Goal: Information Seeking & Learning: Learn about a topic

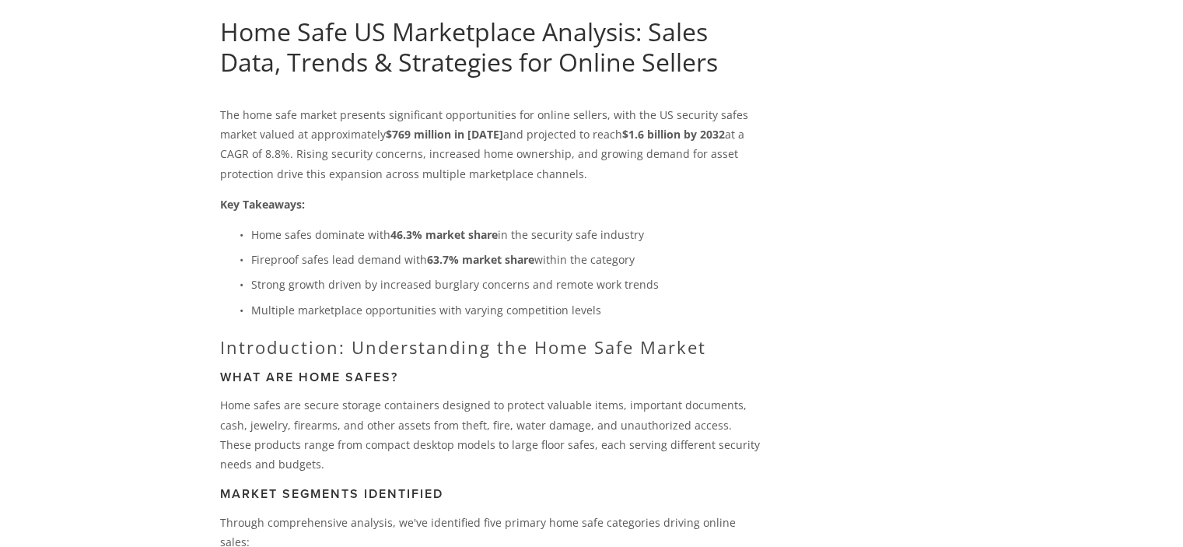
scroll to position [156, 0]
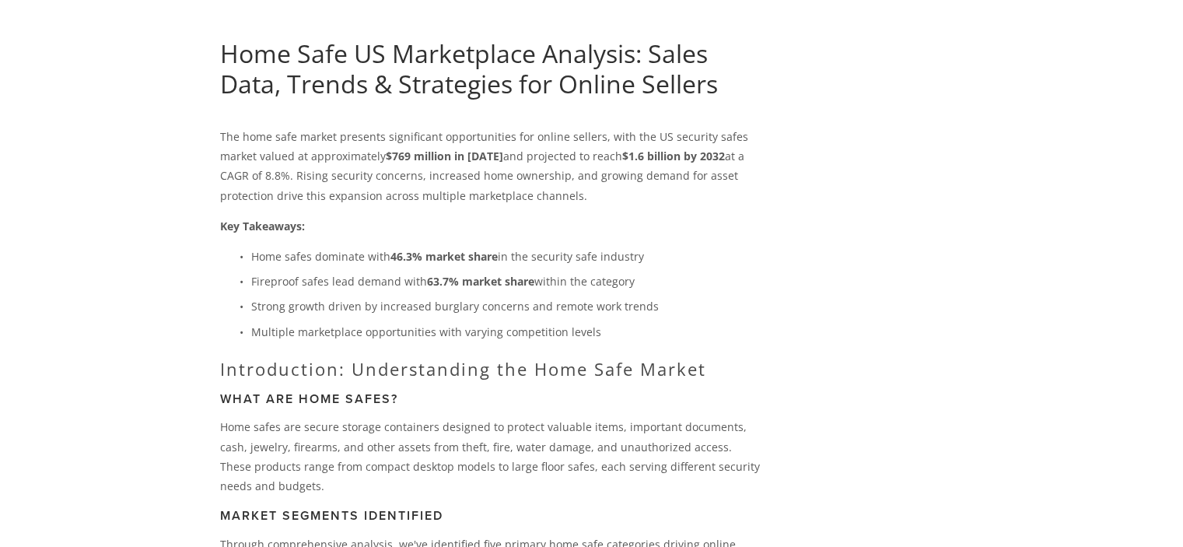
click at [726, 253] on p "Home safes dominate with 46.3% market share in the security safe industry" at bounding box center [508, 256] width 514 height 19
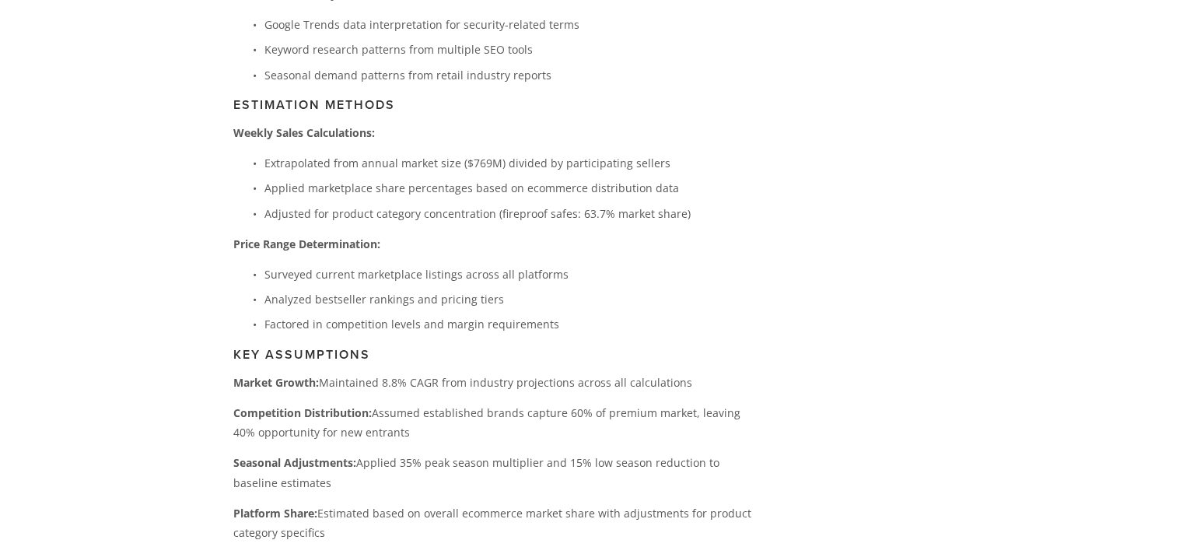
scroll to position [3282, 0]
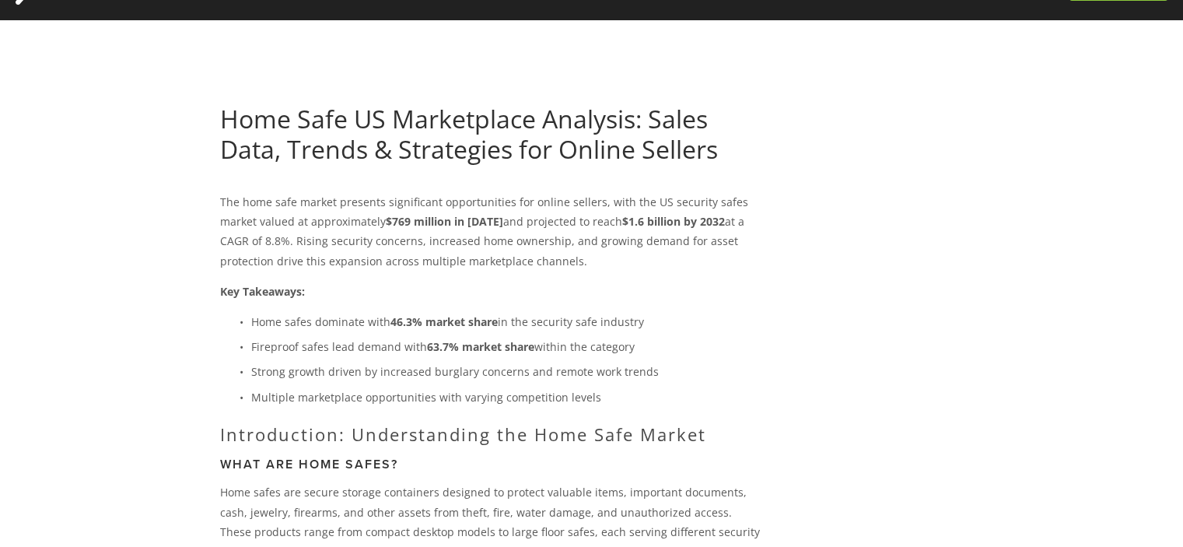
scroll to position [78, 0]
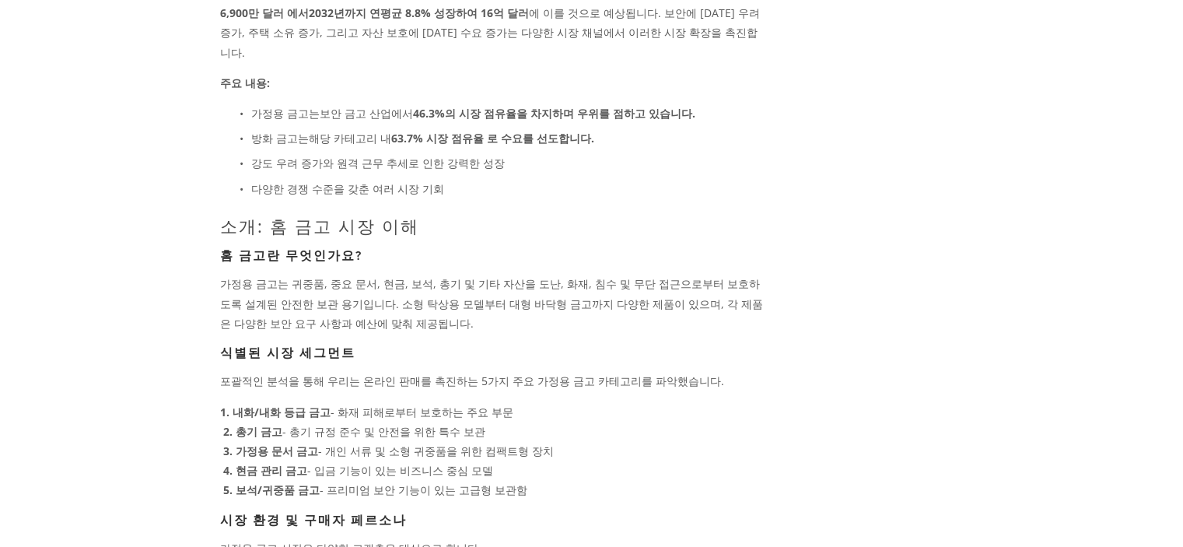
scroll to position [311, 0]
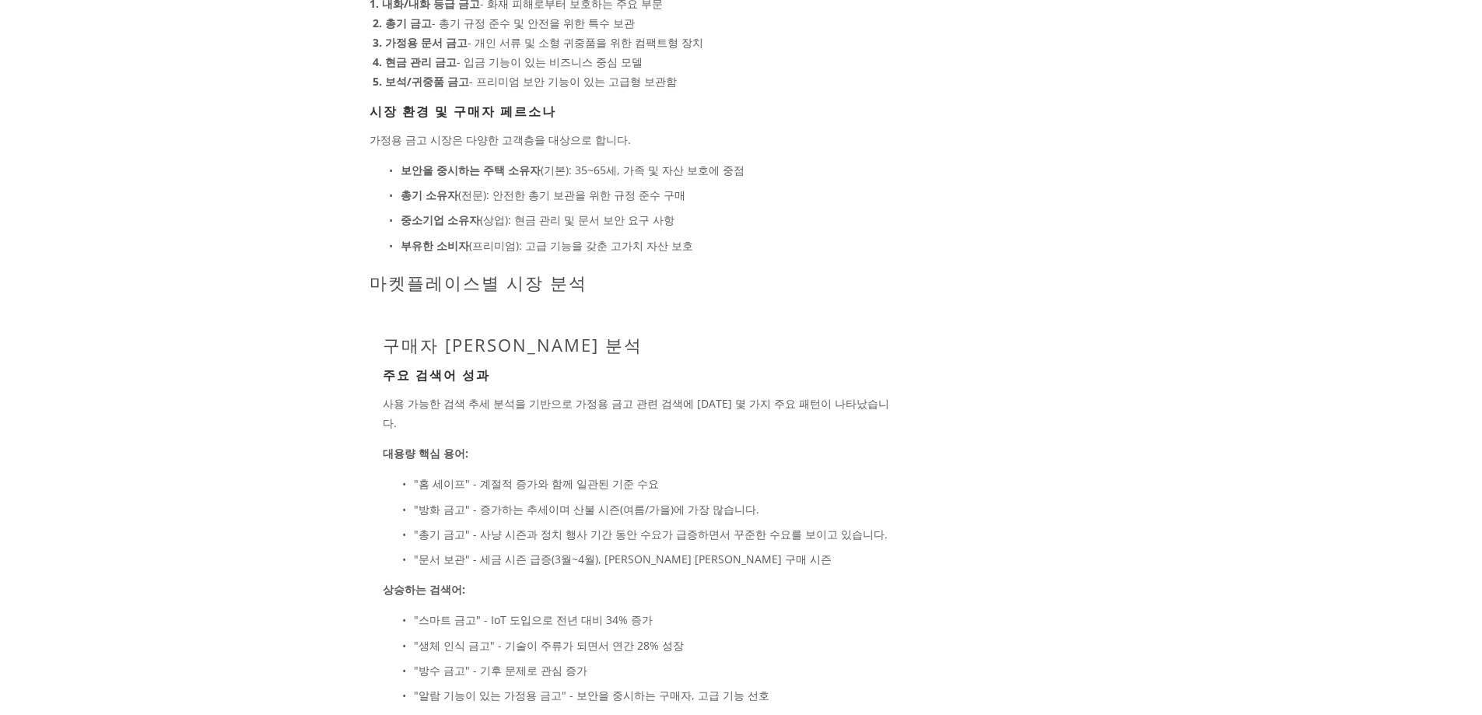
scroll to position [700, 0]
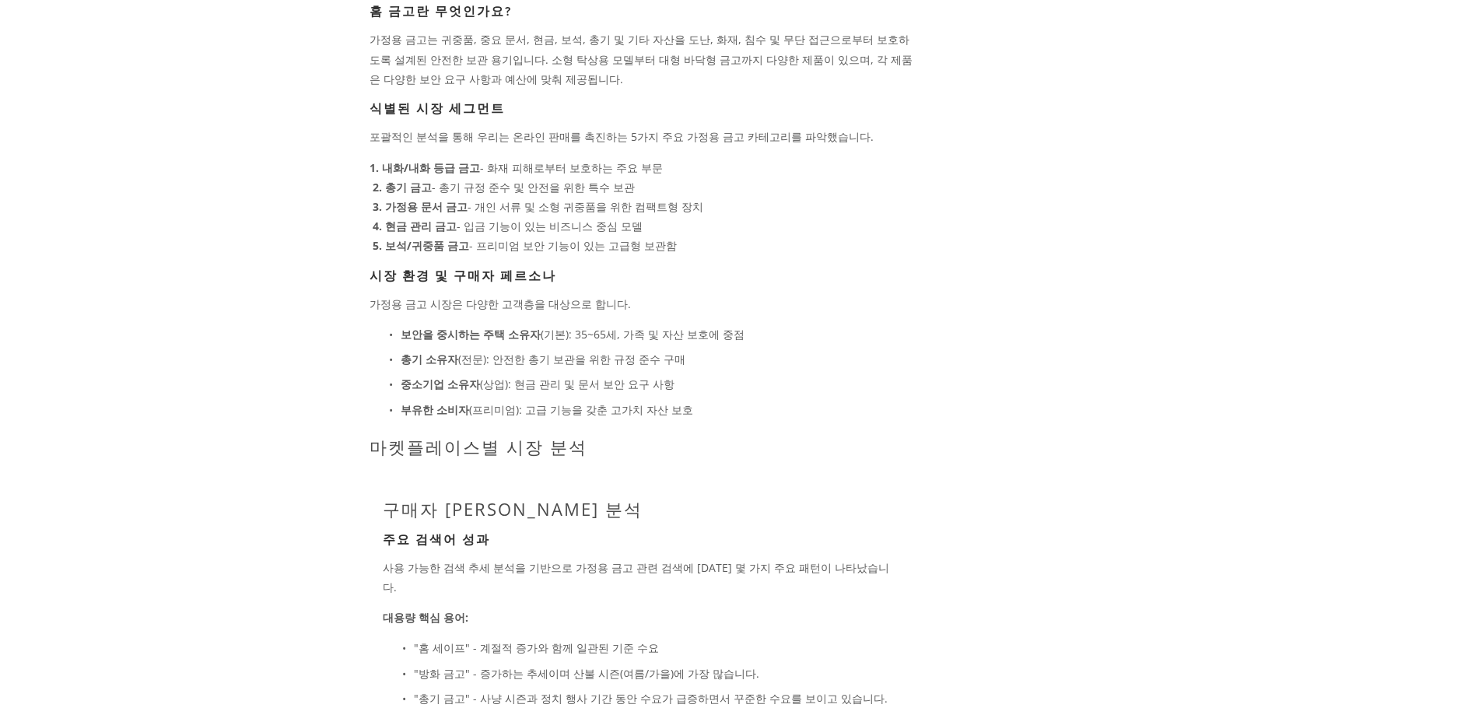
scroll to position [389, 0]
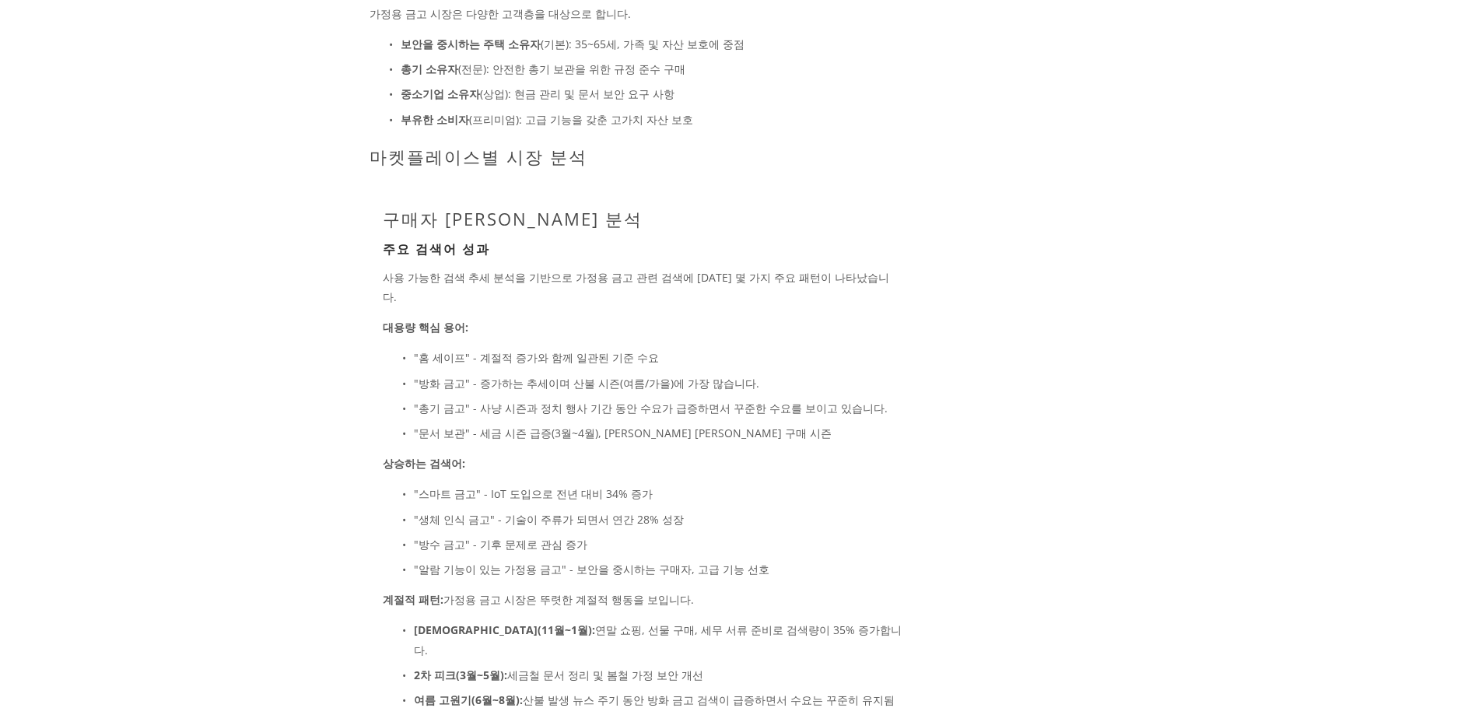
scroll to position [911, 0]
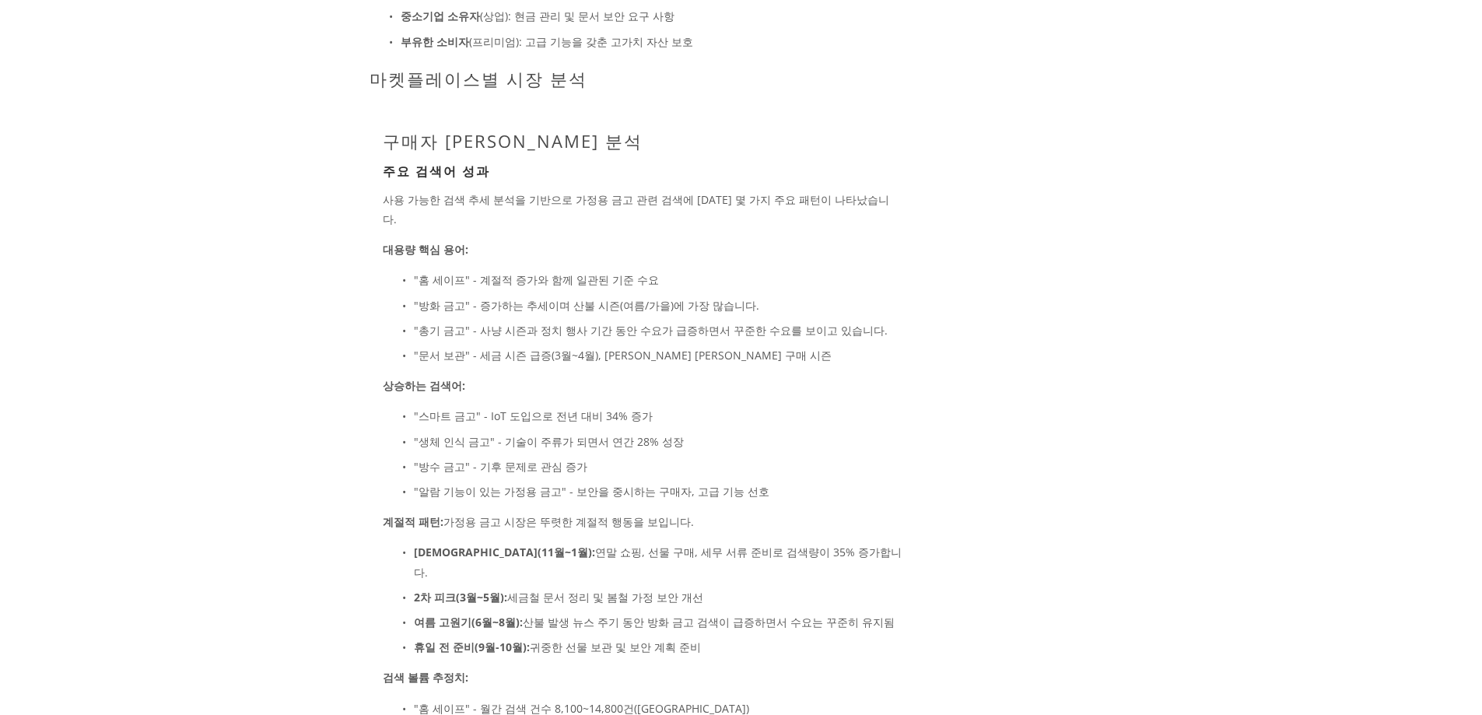
click at [842, 482] on p ""알람 기능이 있는 가정용 금고" - 보안을 중시하는 구매자, 고급 기능 선호" at bounding box center [658, 491] width 488 height 19
